Goal: Feedback & Contribution: Submit feedback/report problem

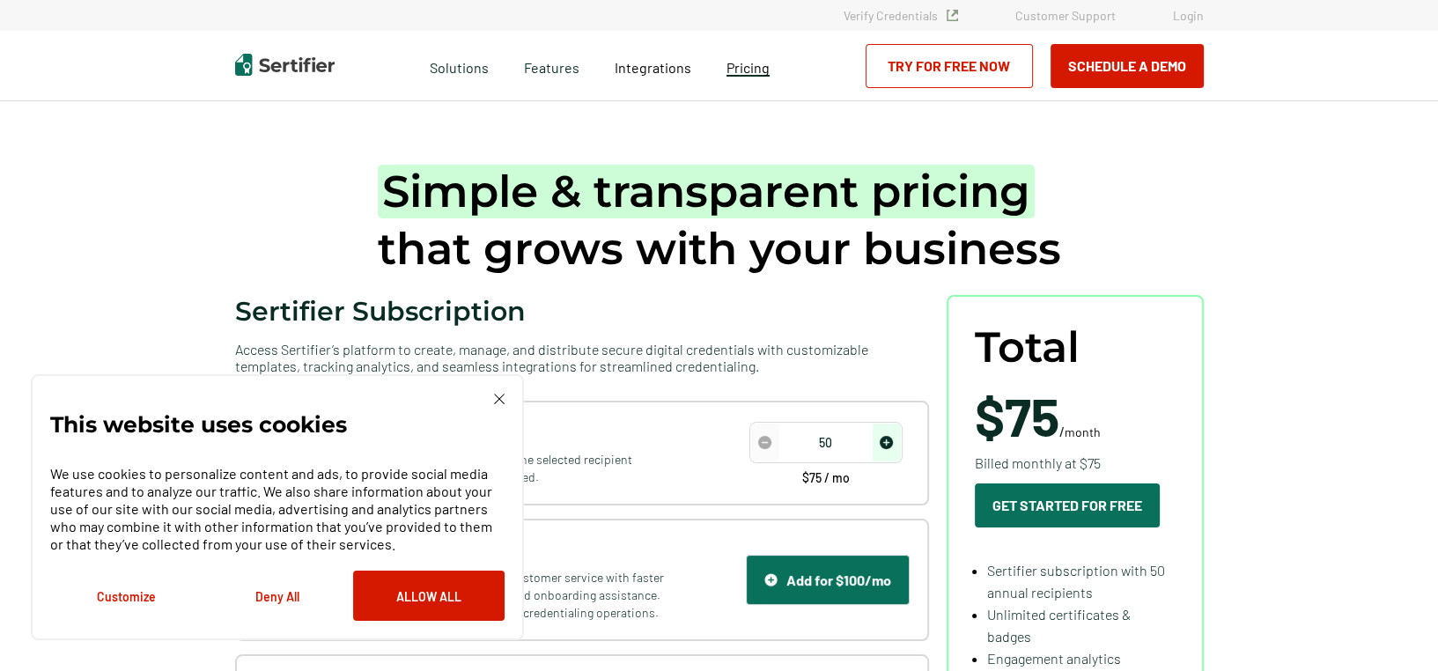
click at [754, 70] on span "Pricing" at bounding box center [748, 67] width 43 height 17
click at [890, 447] on img "increase number" at bounding box center [886, 442] width 13 height 13
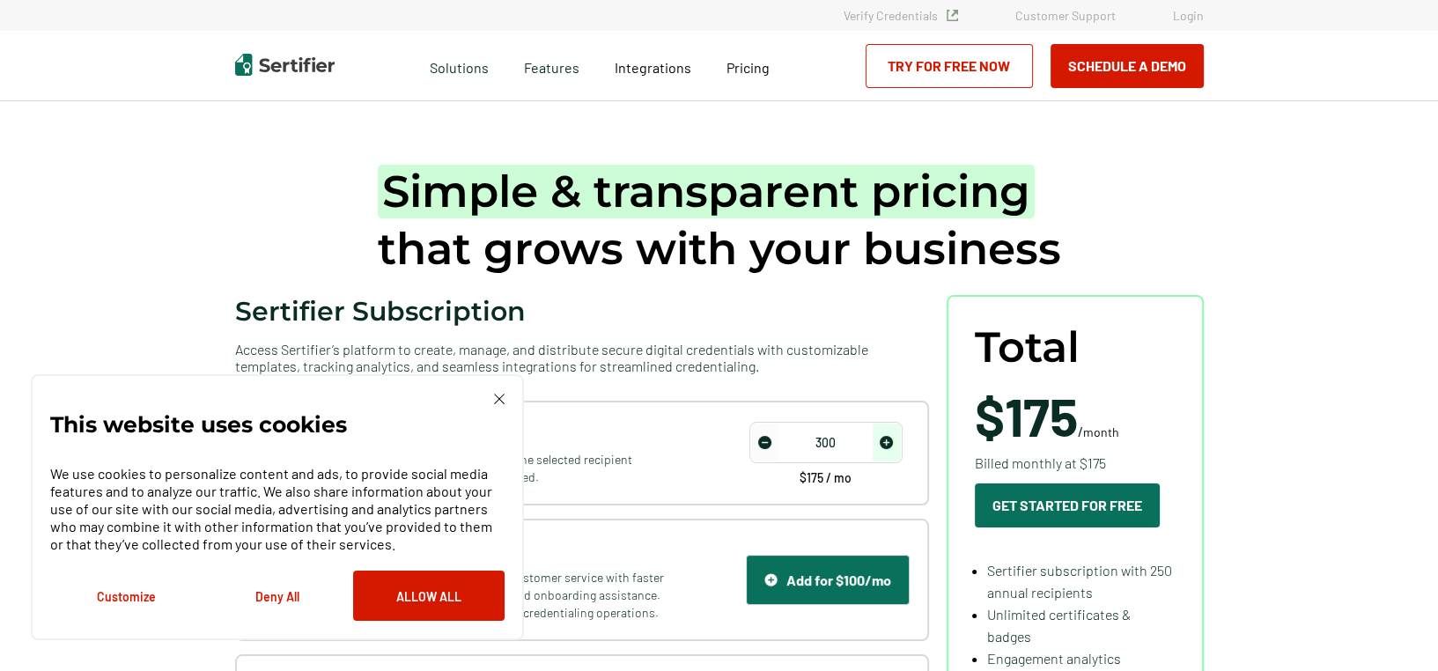
click at [890, 447] on img "increase number" at bounding box center [886, 442] width 13 height 13
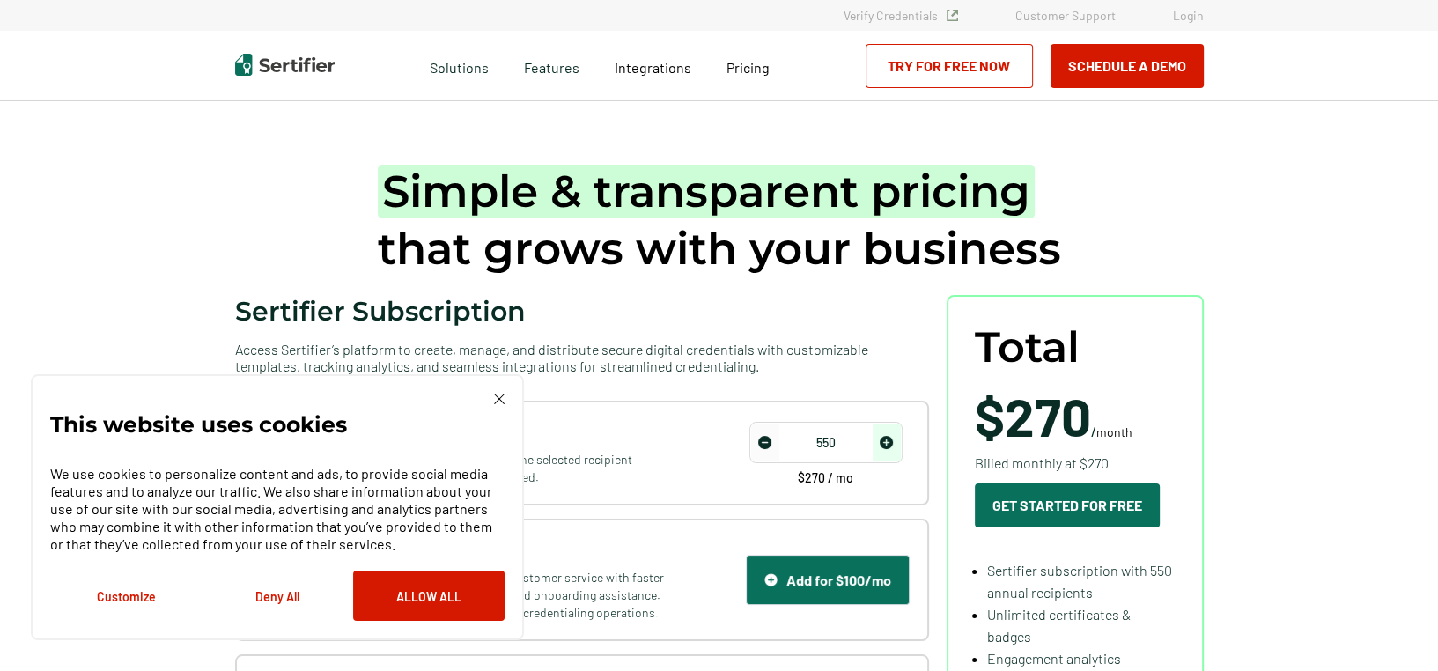
click at [890, 447] on img "increase number" at bounding box center [886, 442] width 13 height 13
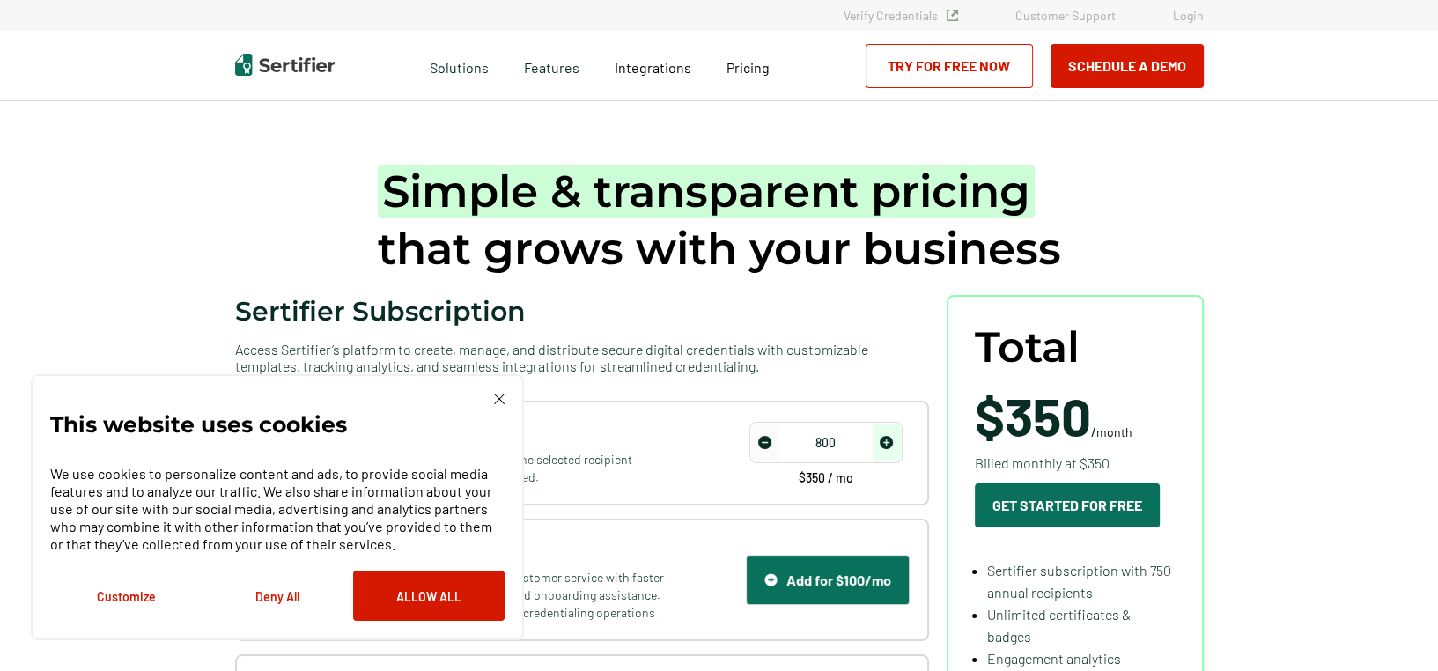
click at [890, 447] on img "increase number" at bounding box center [886, 442] width 13 height 13
type input "1000"
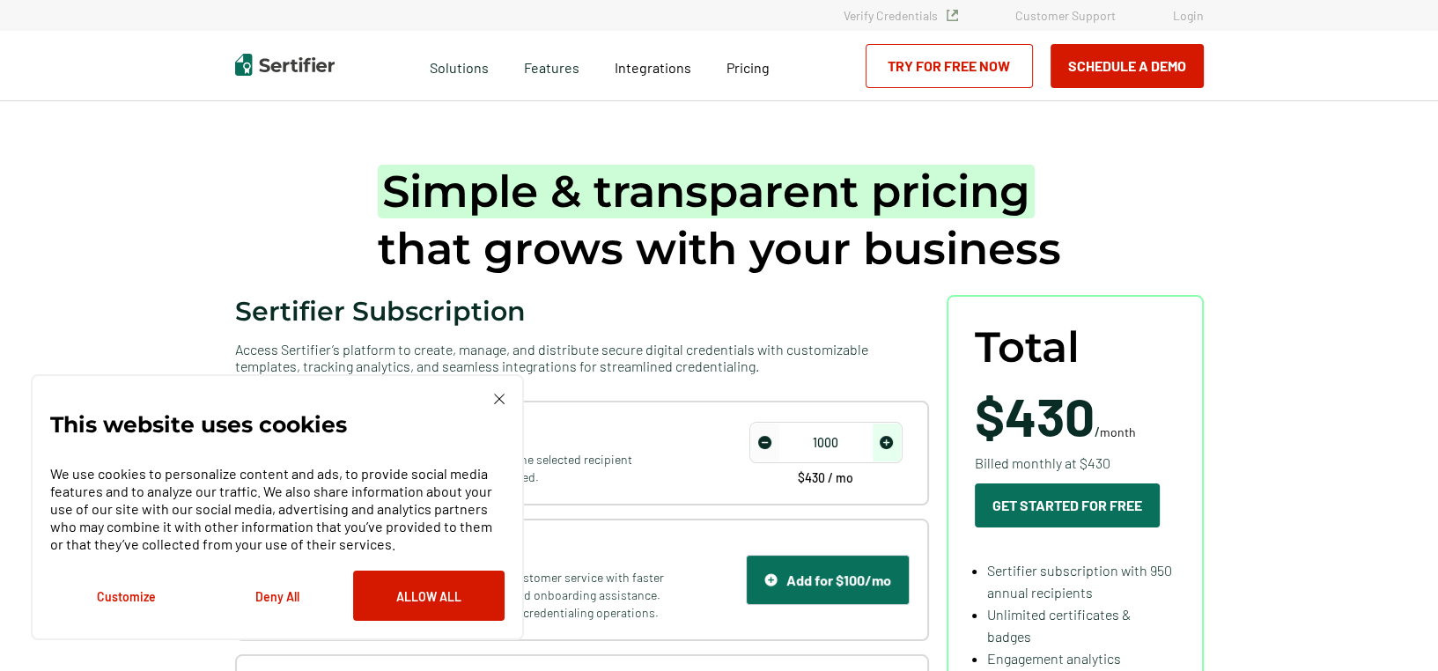
click at [890, 447] on img "increase number" at bounding box center [886, 442] width 13 height 13
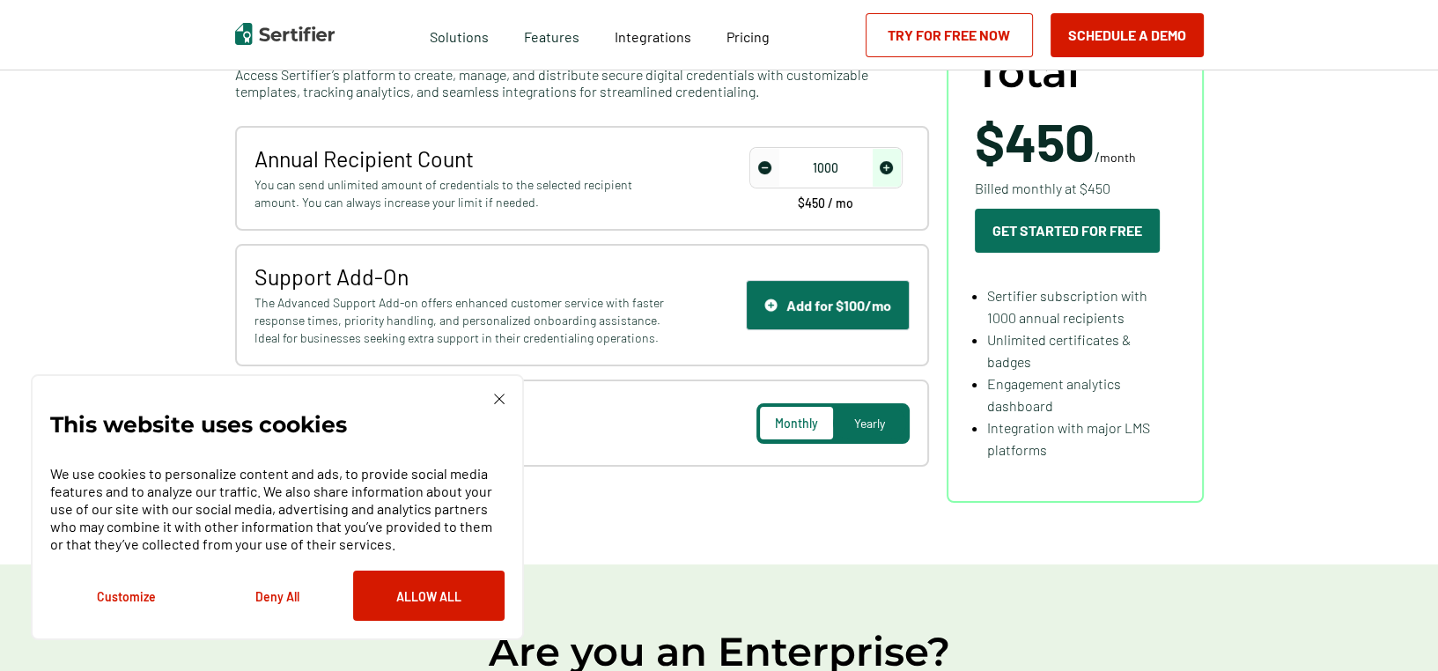
scroll to position [325, 0]
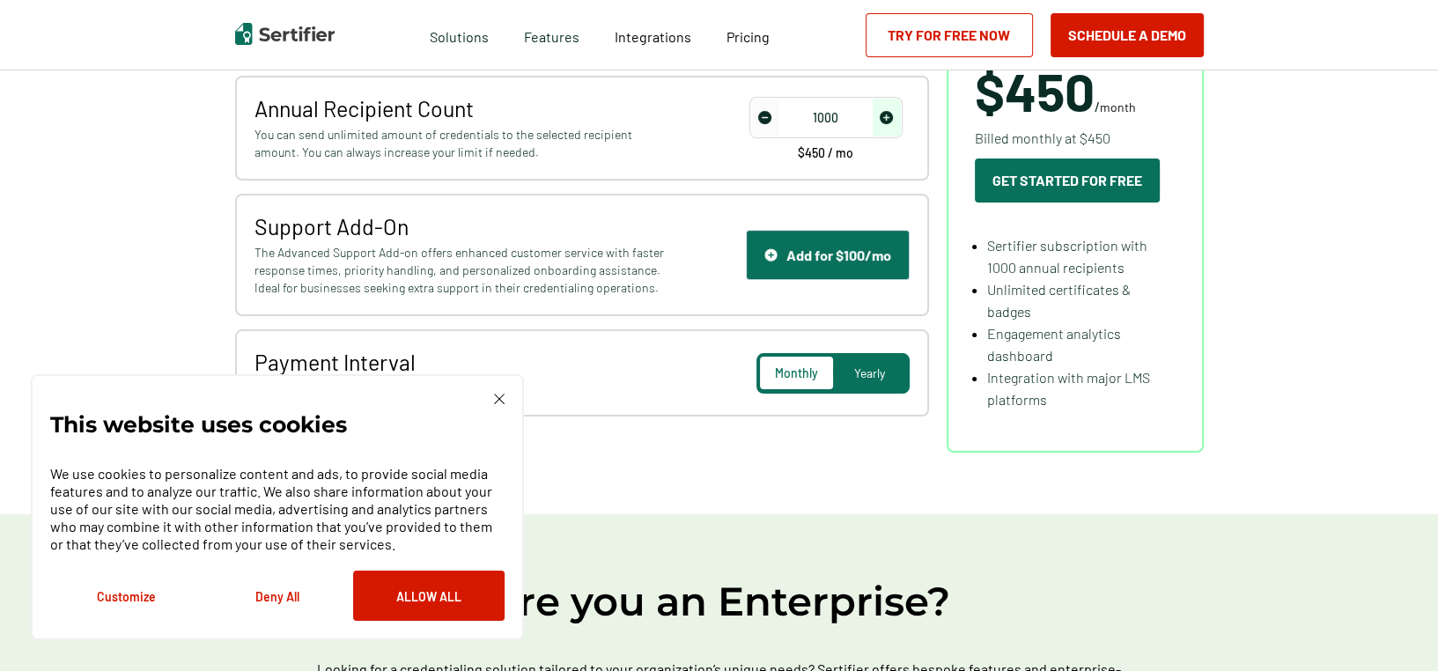
click at [860, 372] on span "Yearly" at bounding box center [869, 373] width 31 height 15
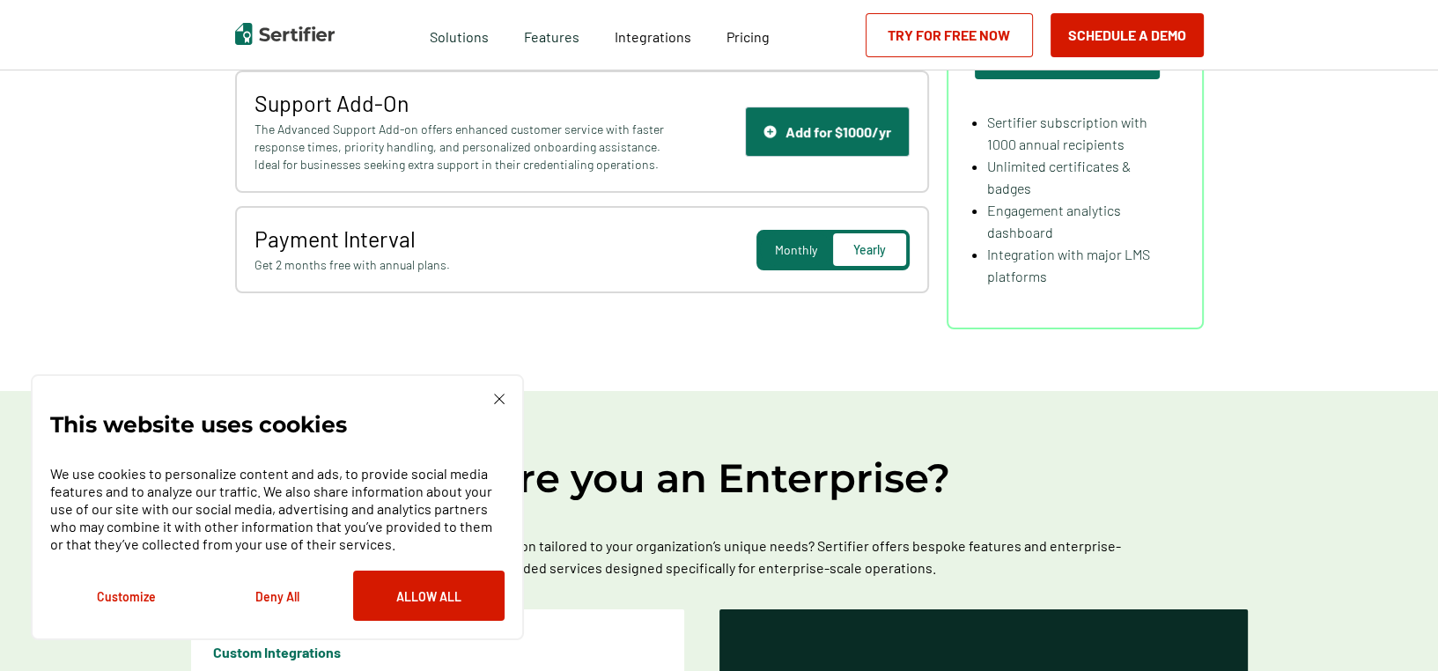
scroll to position [471, 0]
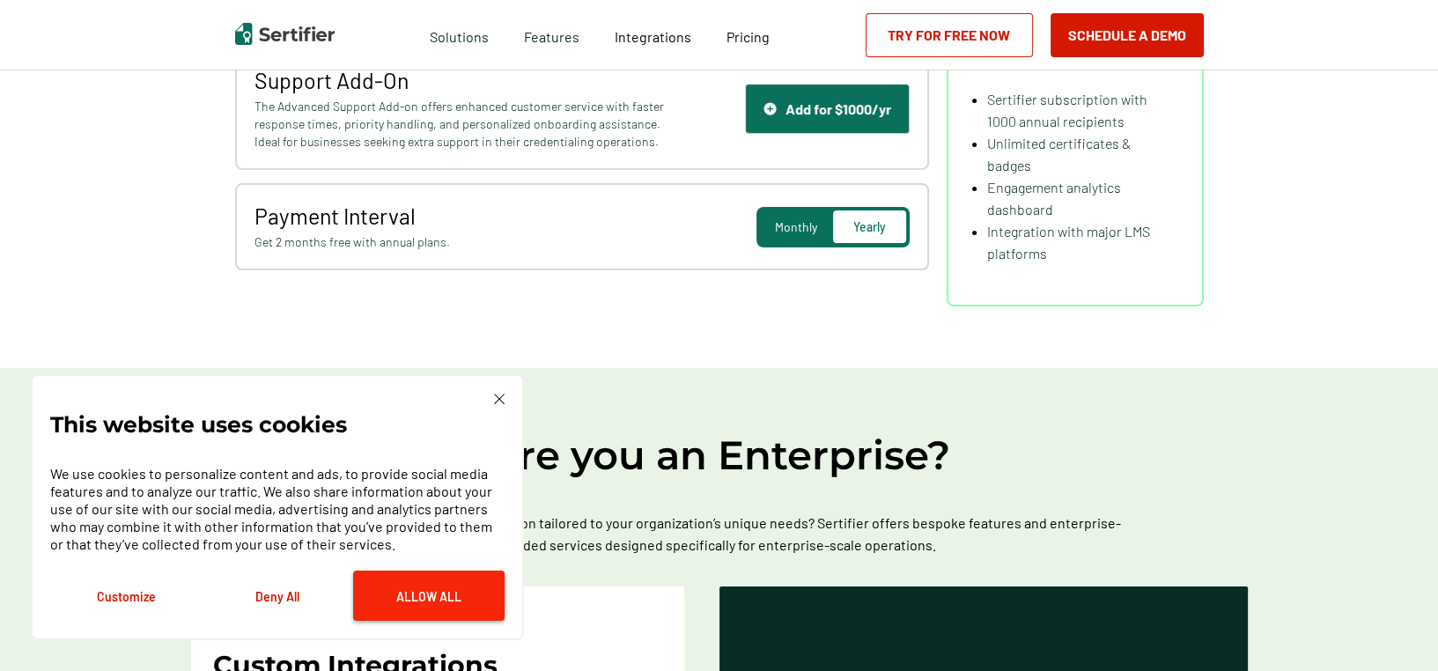
click at [443, 594] on button "Allow All" at bounding box center [429, 596] width 152 height 50
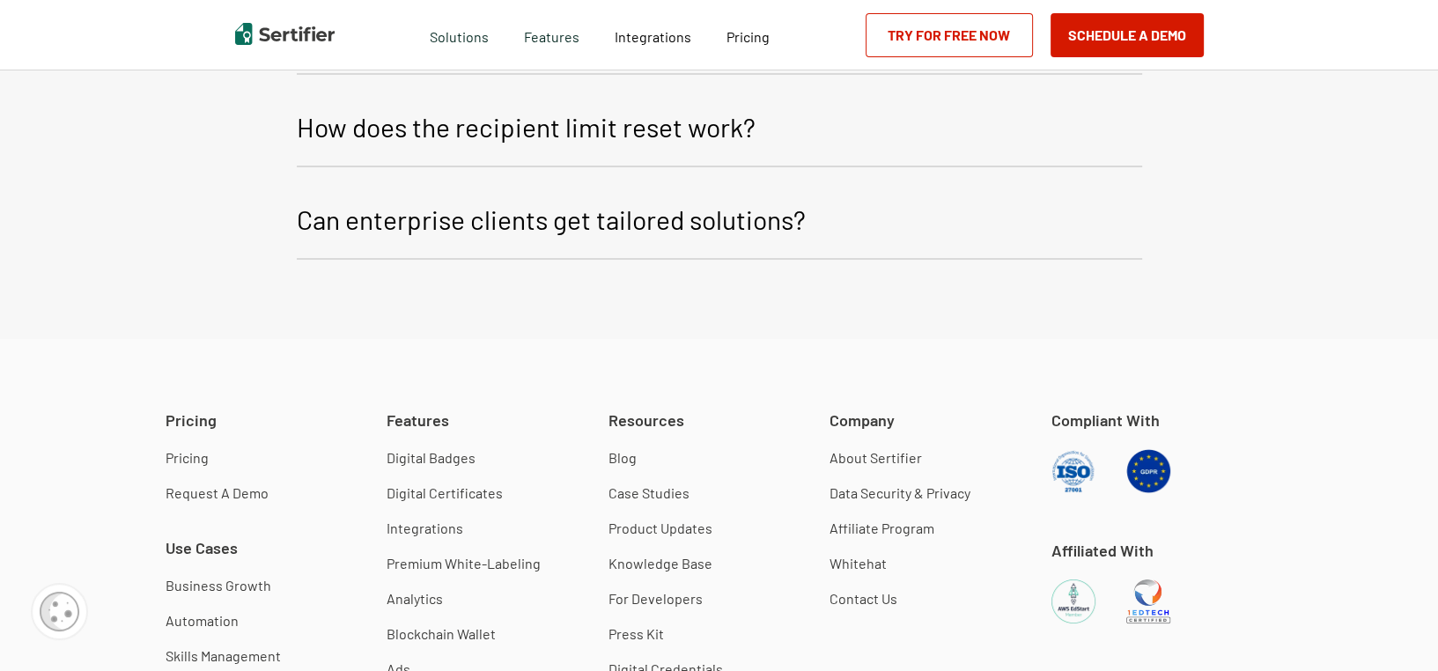
scroll to position [4389, 0]
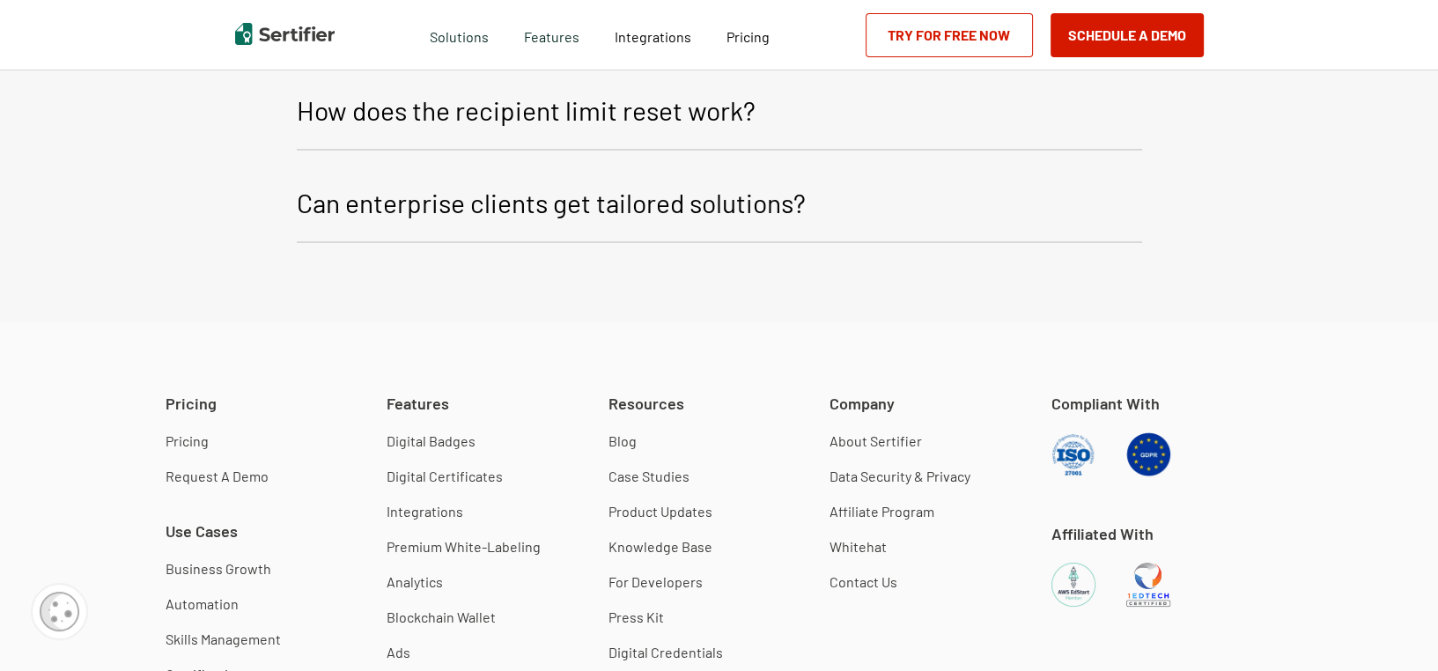
click at [884, 584] on link "Contact Us" at bounding box center [864, 582] width 68 height 18
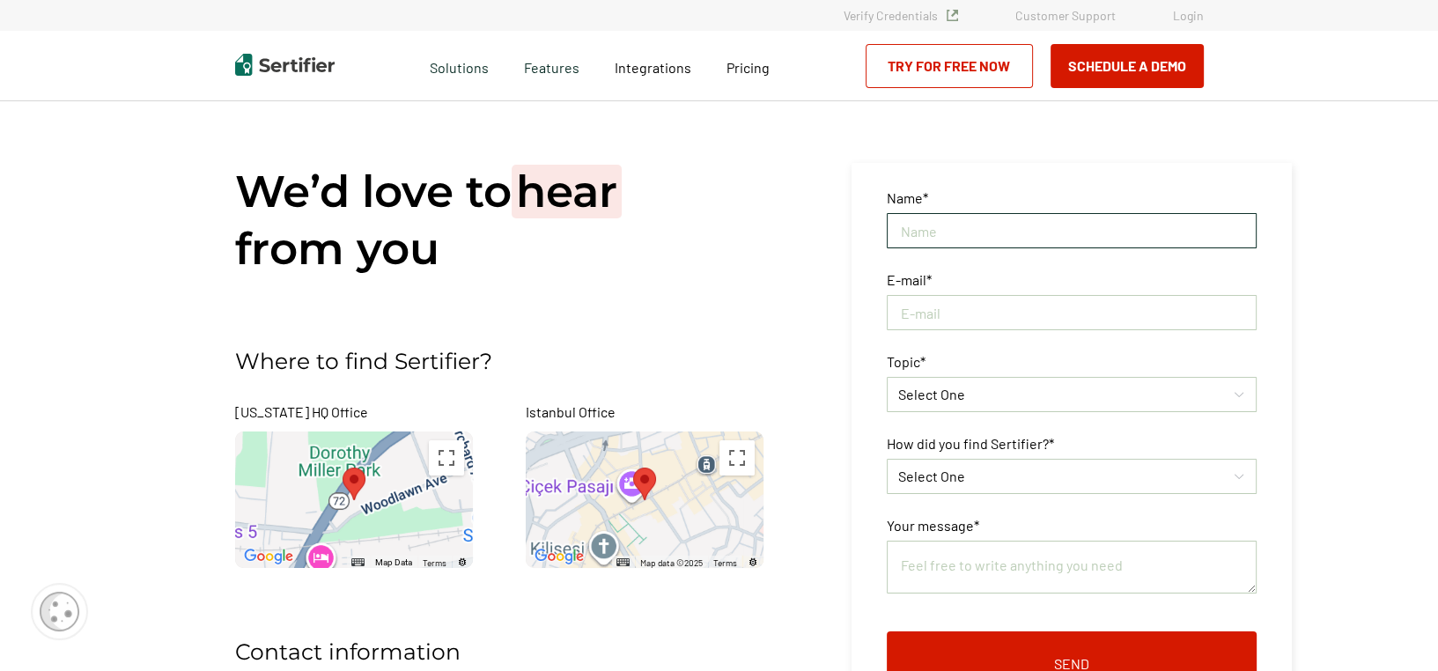
click at [948, 231] on input "text" at bounding box center [1072, 230] width 370 height 35
click at [910, 229] on input "text" at bounding box center [1072, 230] width 370 height 35
type input "[PERSON_NAME]"
type input "[EMAIL_ADDRESS][DOMAIN_NAME]"
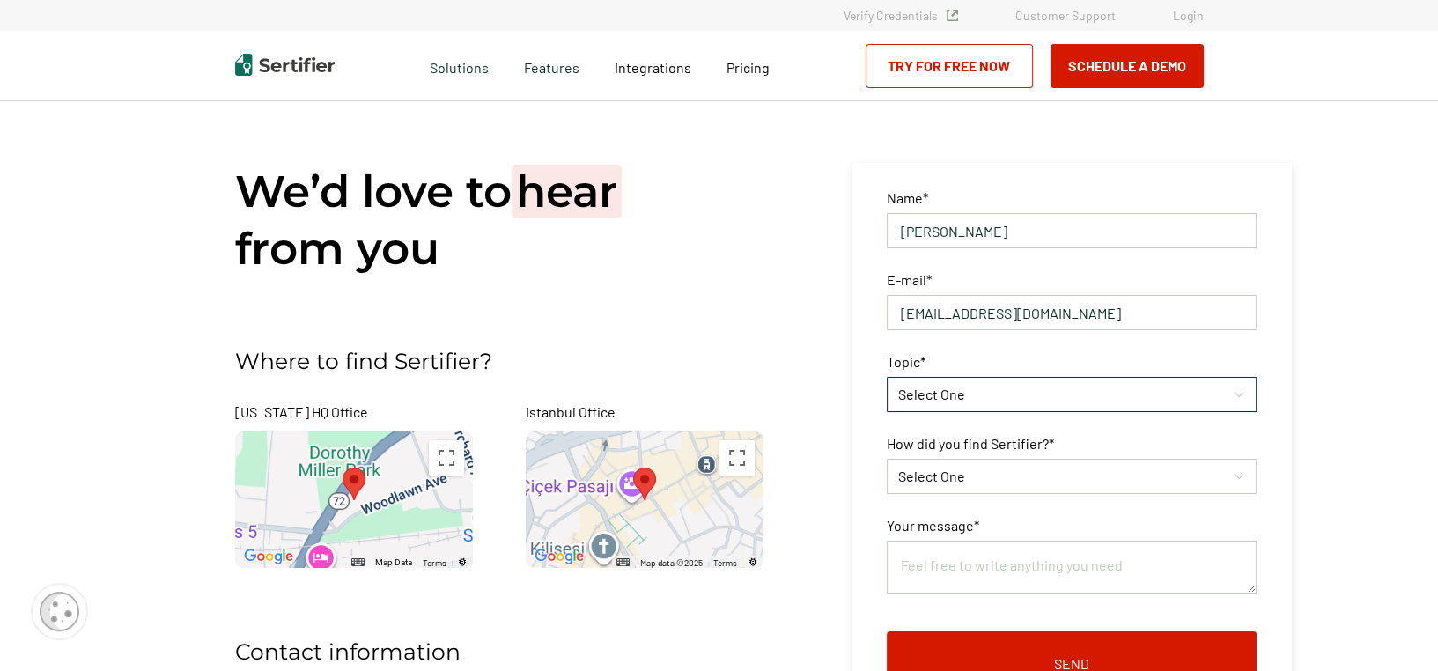
click at [995, 394] on div "Select One" at bounding box center [1062, 394] width 329 height 21
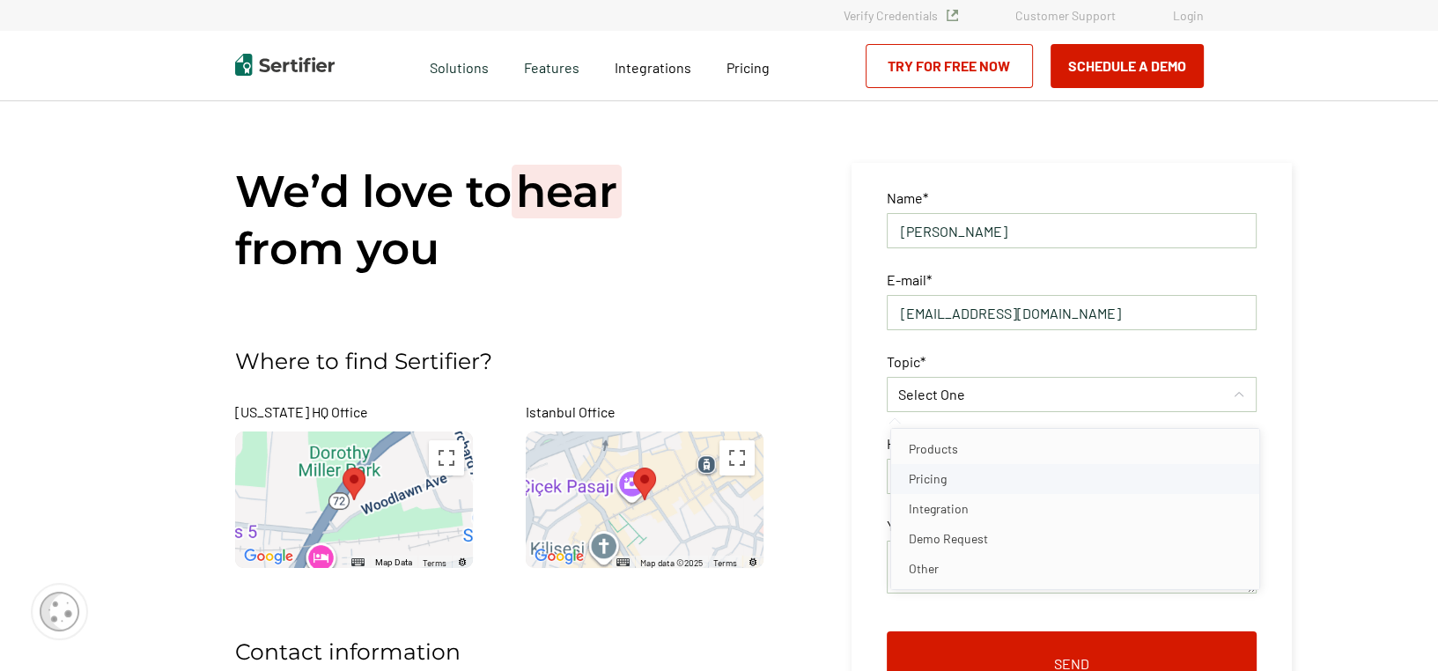
click at [936, 478] on span "Pricing" at bounding box center [928, 478] width 38 height 15
click at [965, 480] on span "Select One" at bounding box center [931, 476] width 67 height 17
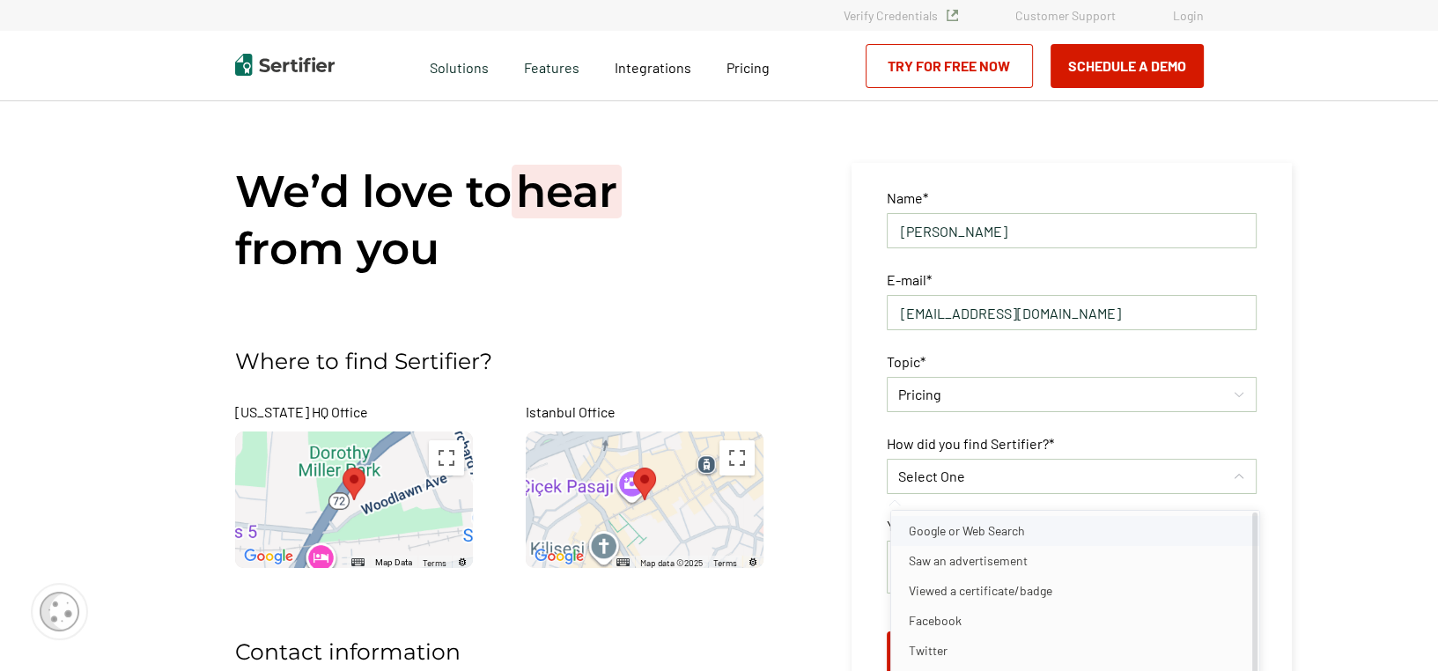
click at [976, 531] on span "Google or Web Search" at bounding box center [967, 530] width 116 height 15
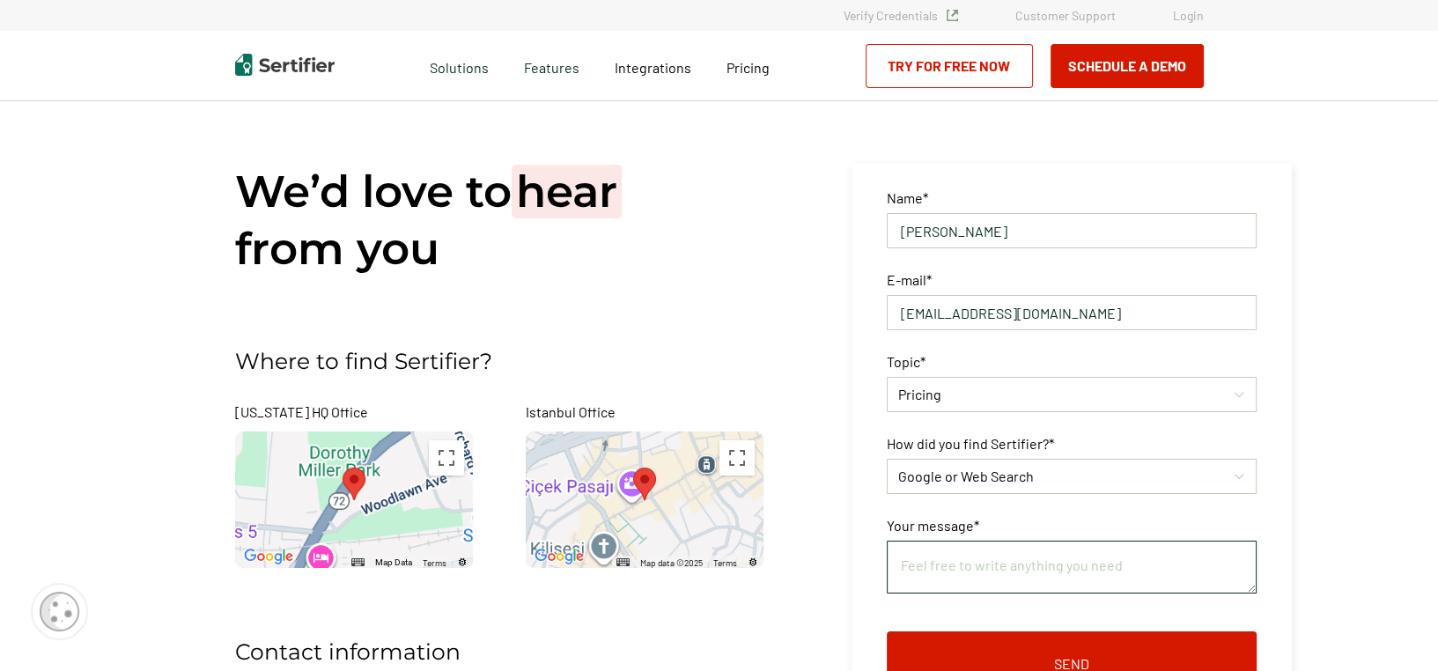
click at [930, 549] on textarea at bounding box center [1072, 567] width 370 height 53
paste textarea "I work for an IT distributor that helps national resellers get products for the…"
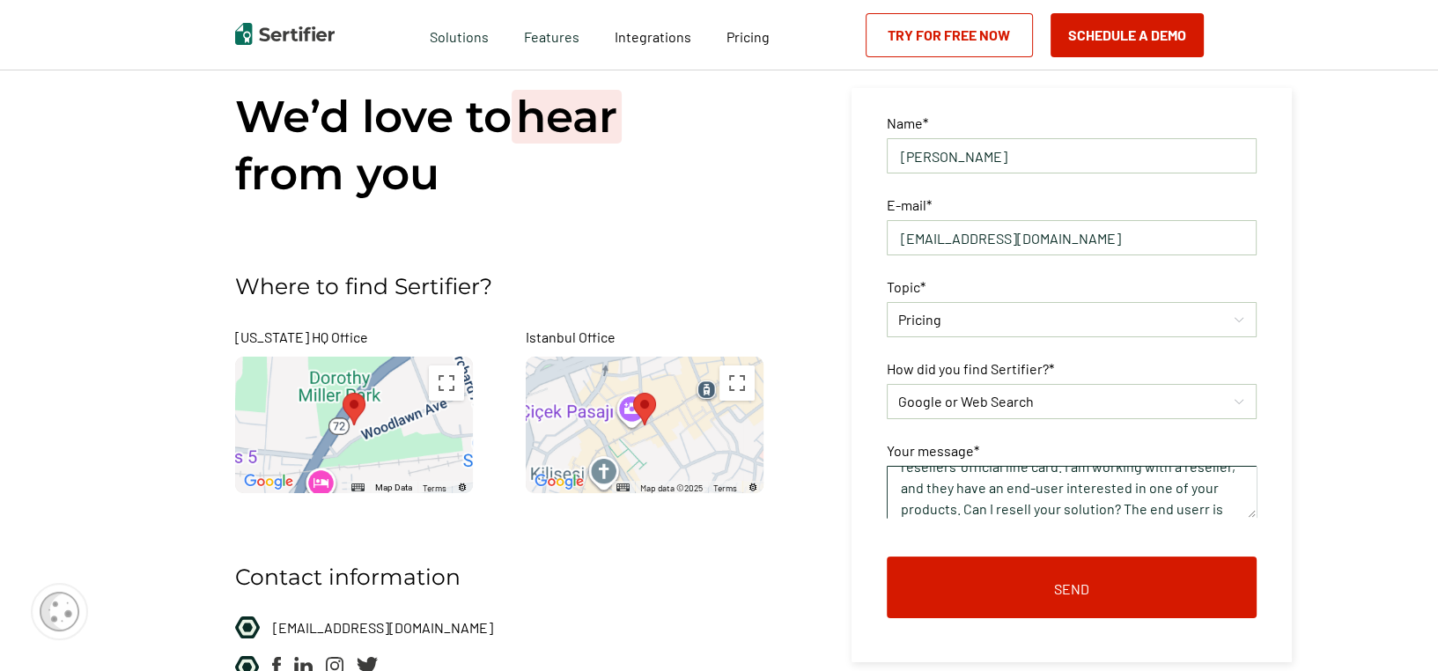
scroll to position [87, 0]
click at [1203, 485] on textarea "I work for an IT distributor that helps national resellers get products for the…" at bounding box center [1072, 492] width 370 height 53
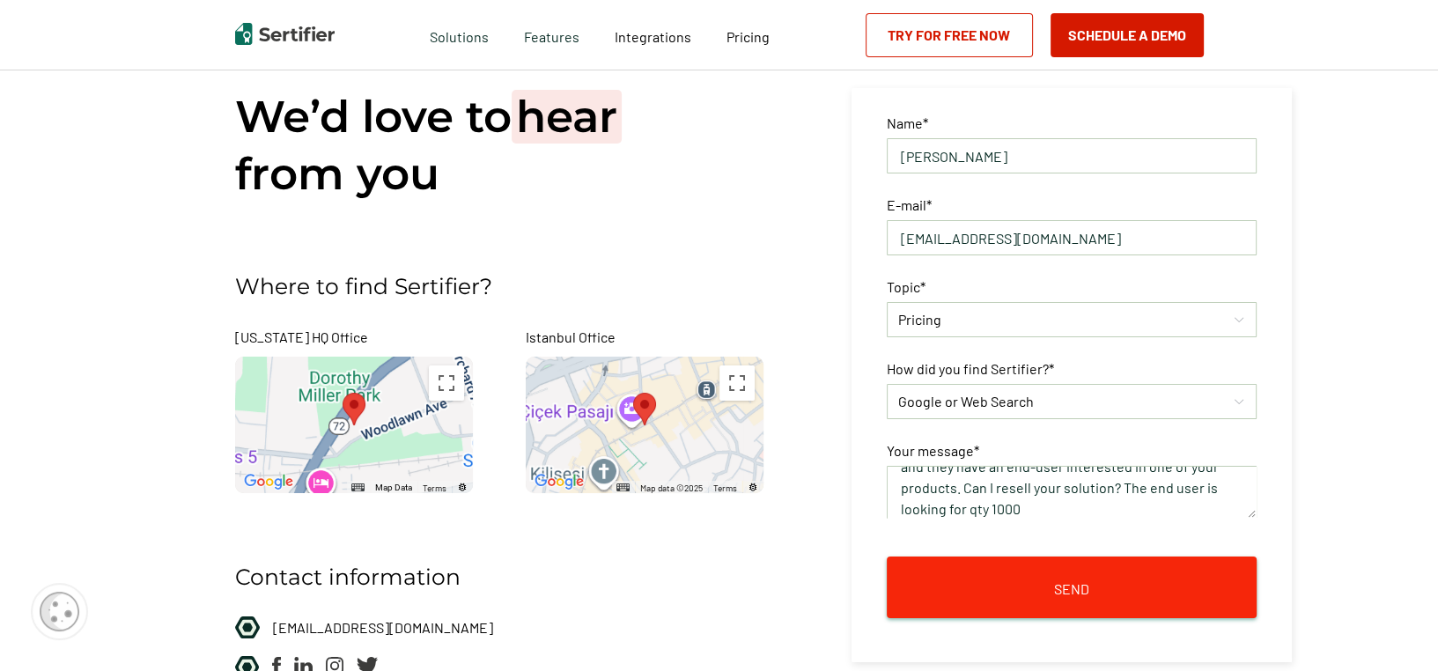
type textarea "I work for an IT distributor that helps national resellers get products for the…"
click at [1075, 582] on span "Send" at bounding box center [1071, 589] width 35 height 14
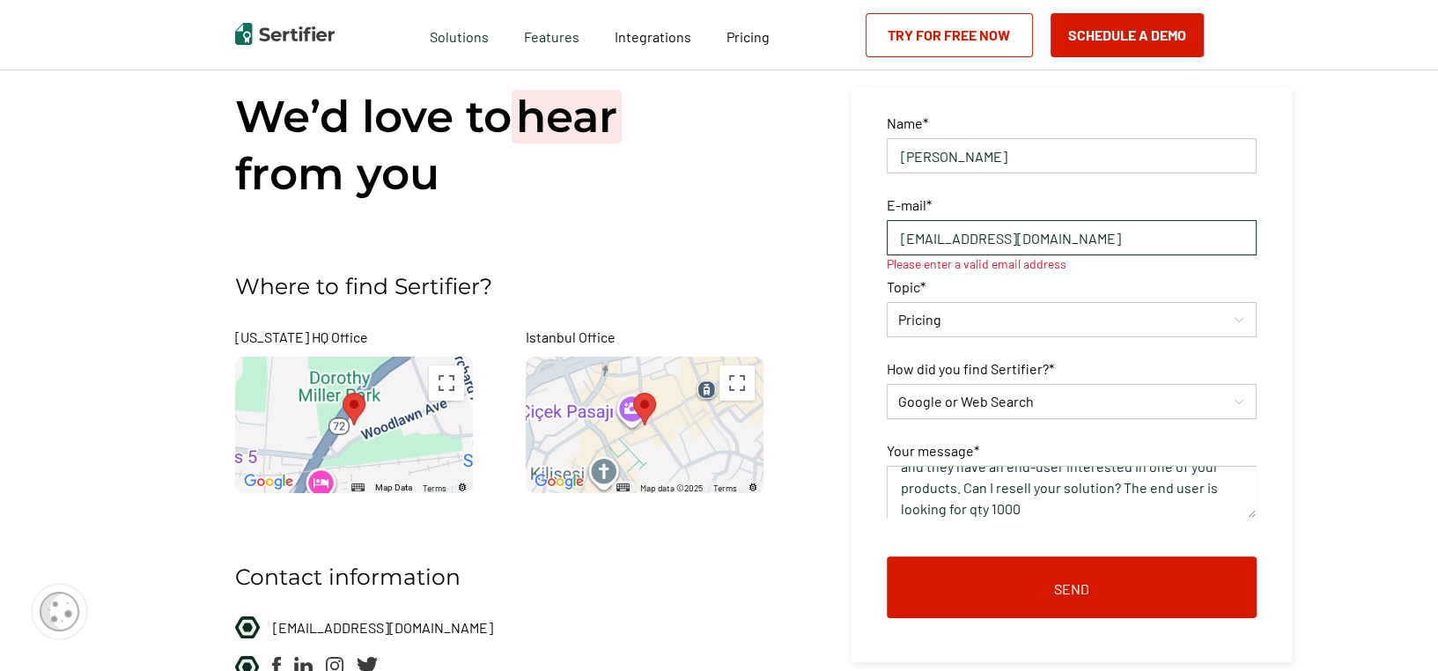
click at [914, 234] on input "[EMAIL_ADDRESS][DOMAIN_NAME]" at bounding box center [1072, 237] width 370 height 35
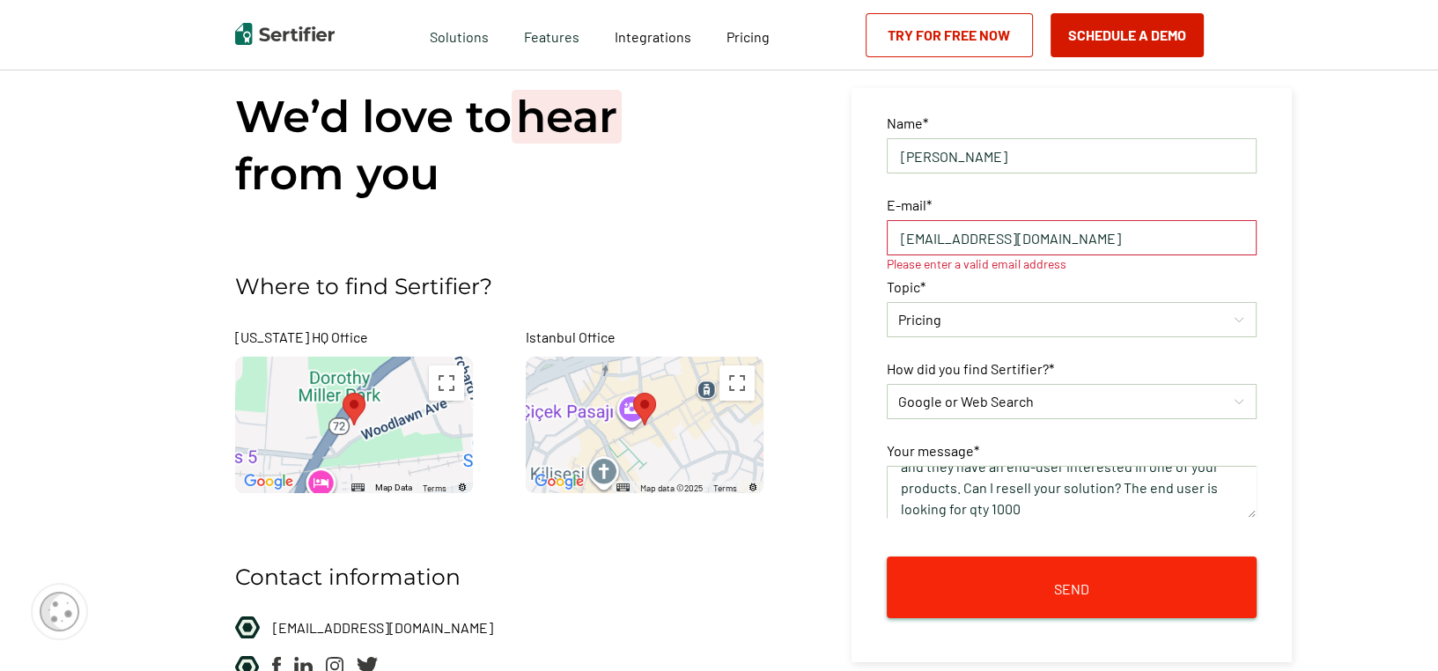
type input "[EMAIL_ADDRESS][DOMAIN_NAME]"
click at [1056, 596] on button "Send" at bounding box center [1072, 588] width 370 height 62
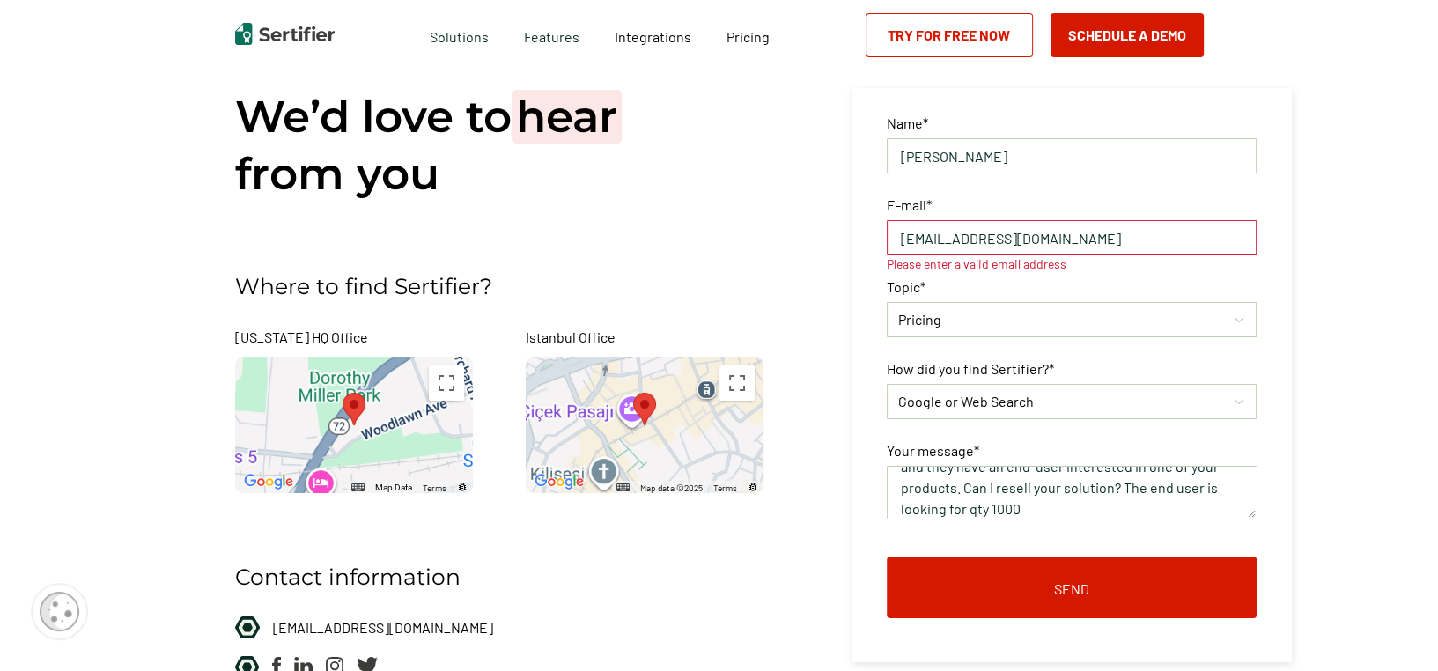
drag, startPoint x: 1044, startPoint y: 239, endPoint x: 726, endPoint y: 215, distance: 318.9
click at [726, 215] on div "We’d love to hear from you Where to find Sertifier? [US_STATE] HQ Office ← Move…" at bounding box center [719, 427] width 1057 height 802
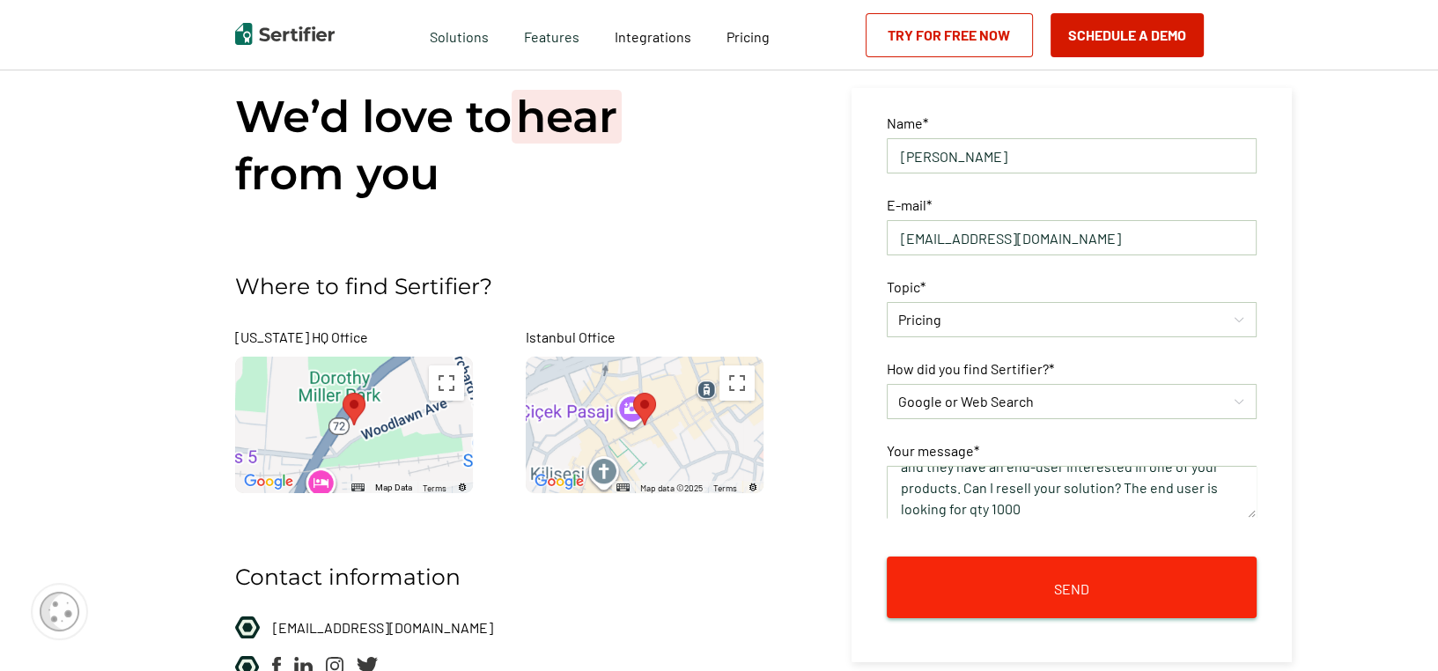
type input "[EMAIL_ADDRESS][DOMAIN_NAME]"
click at [1057, 587] on span "Send" at bounding box center [1071, 589] width 35 height 14
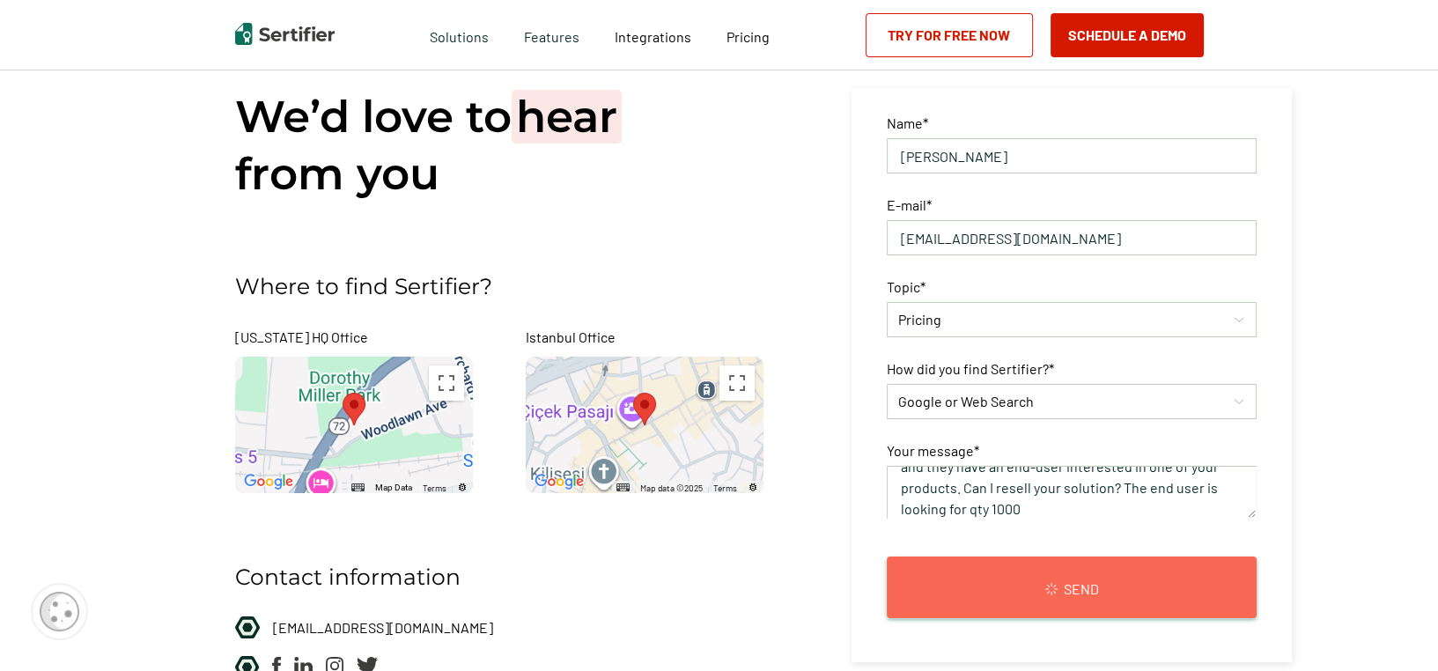
scroll to position [101, 0]
